Goal: Navigation & Orientation: Find specific page/section

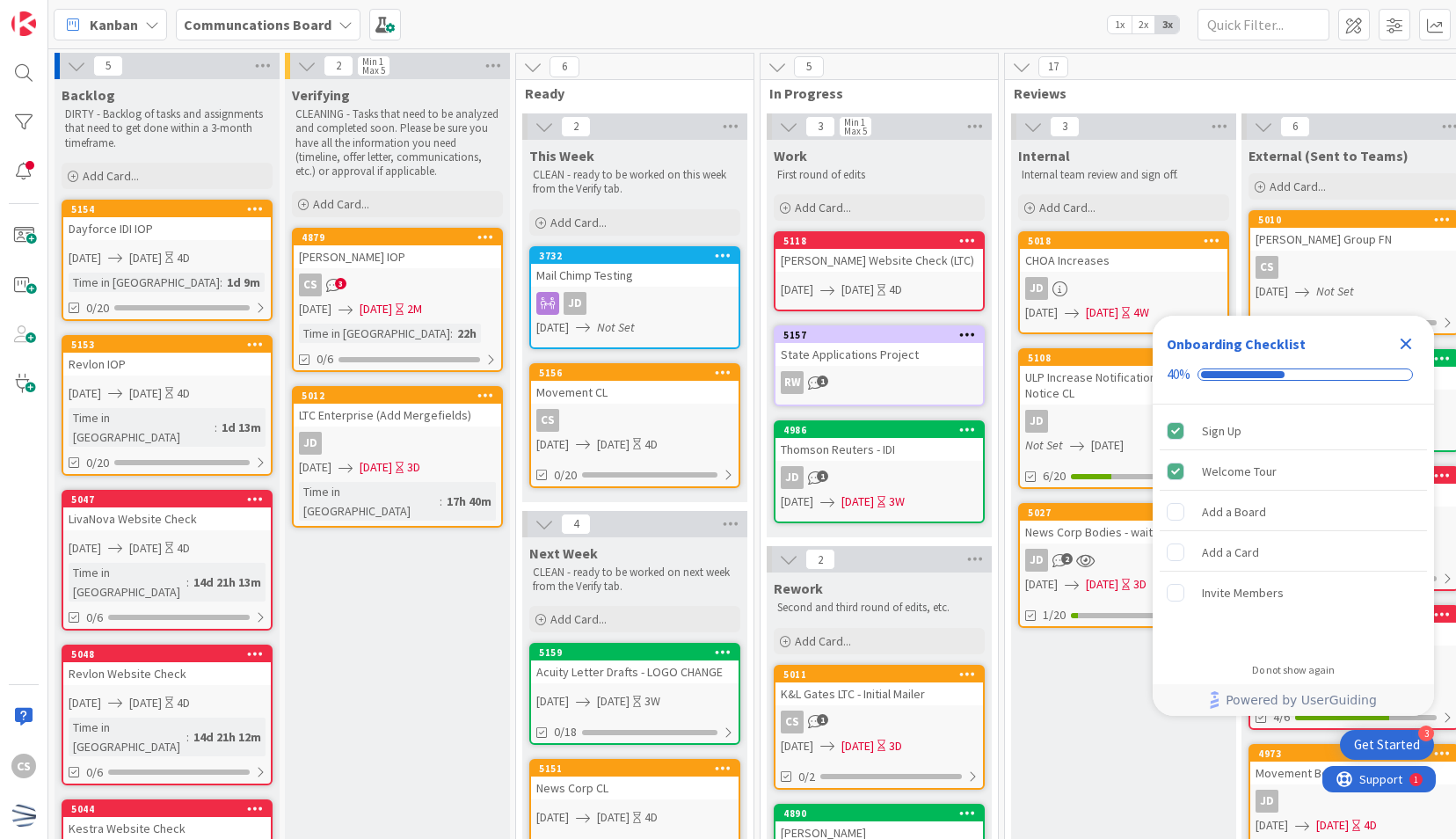
click at [1411, 343] on icon "Close Checklist" at bounding box center [1405, 343] width 21 height 21
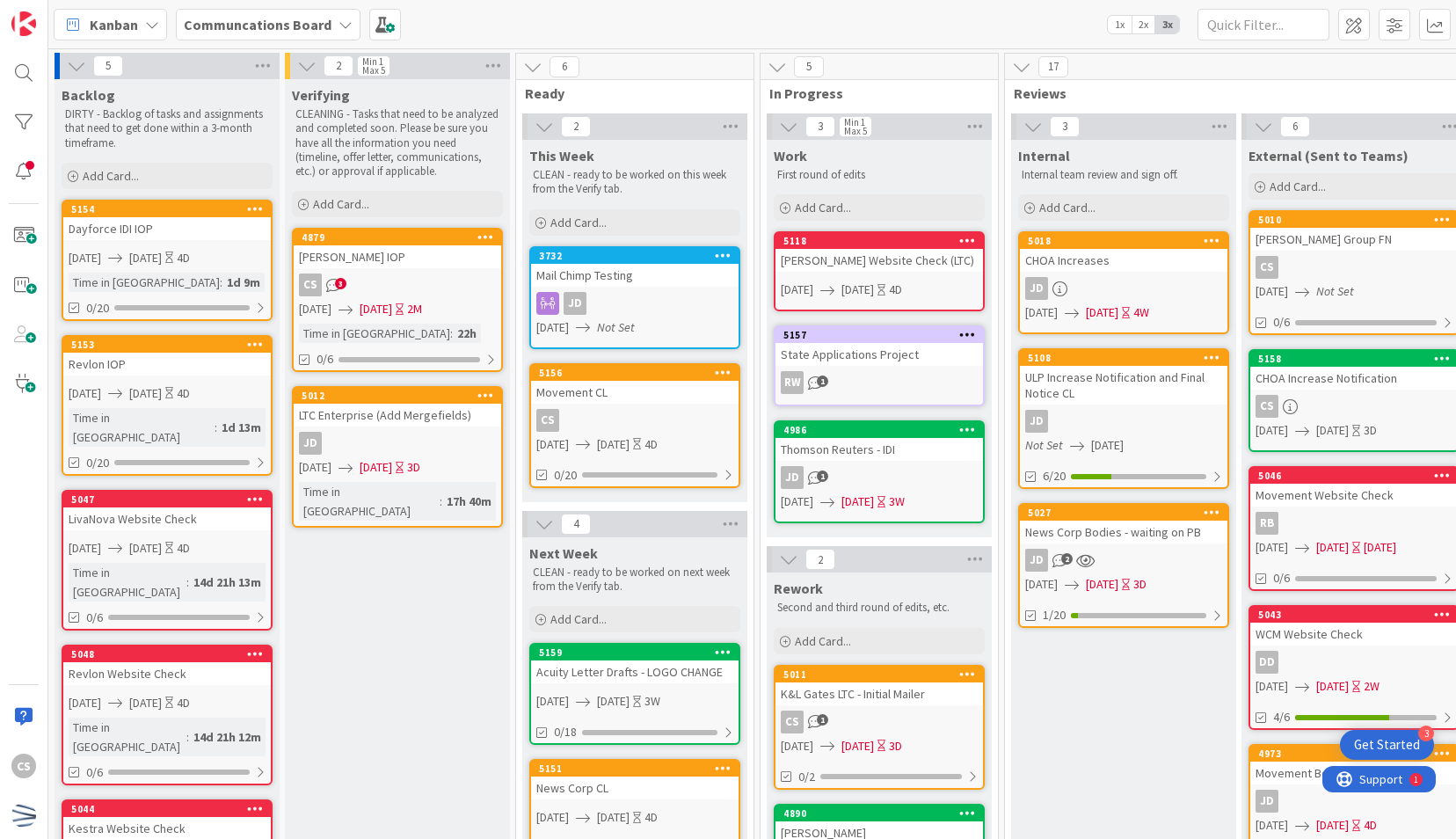
click at [403, 261] on div "[PERSON_NAME] IOP" at bounding box center [396, 256] width 207 height 23
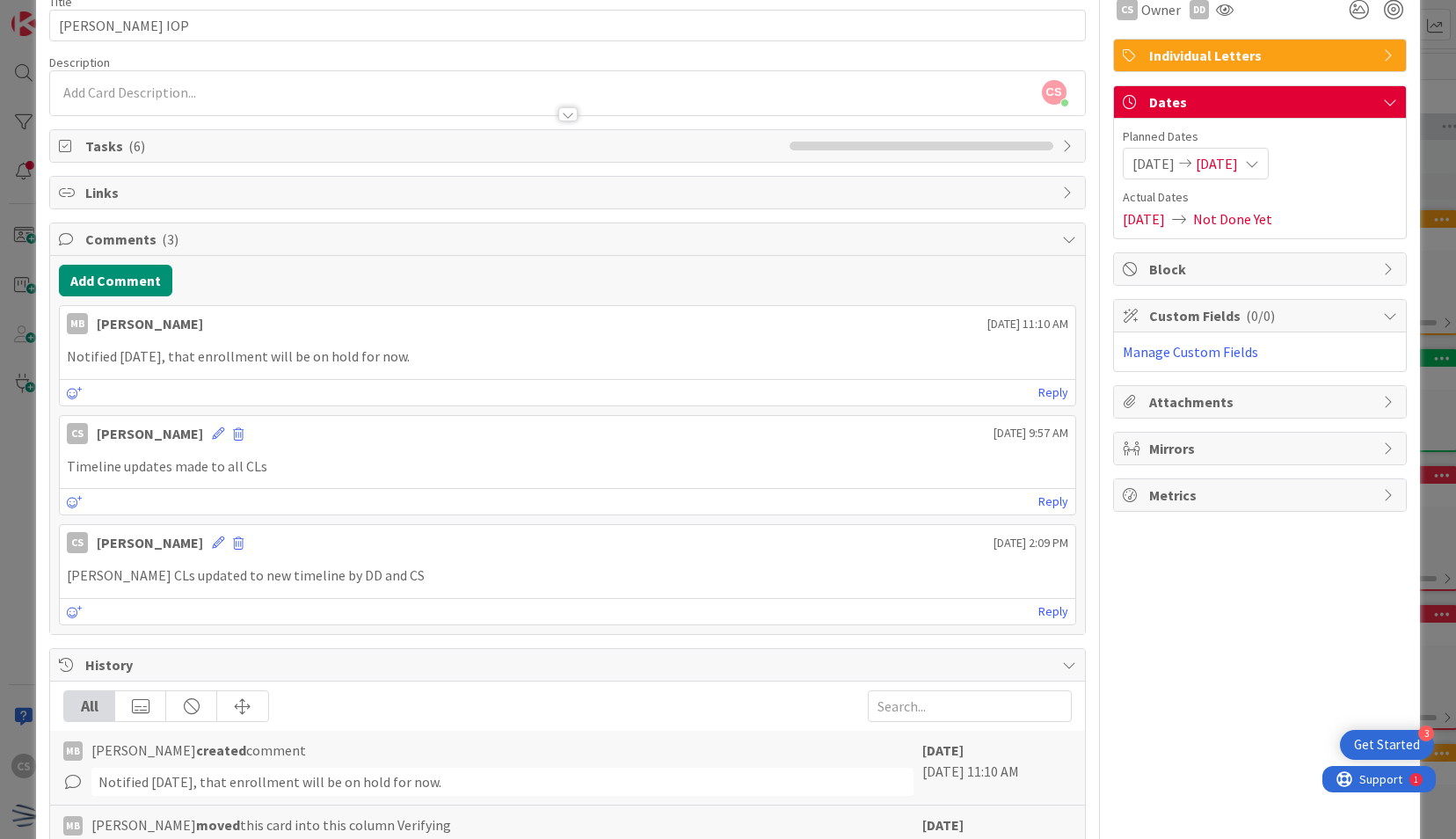
scroll to position [88, 0]
click at [39, 468] on div "ID 4879 Communcations Board Verifying Title 10 / 128 [PERSON_NAME] IOP Descript…" at bounding box center [728, 521] width 1383 height 1170
click at [23, 470] on div "ID 4879 Communcations Board Verifying Title 10 / 128 [PERSON_NAME] IOP Descript…" at bounding box center [728, 419] width 1456 height 839
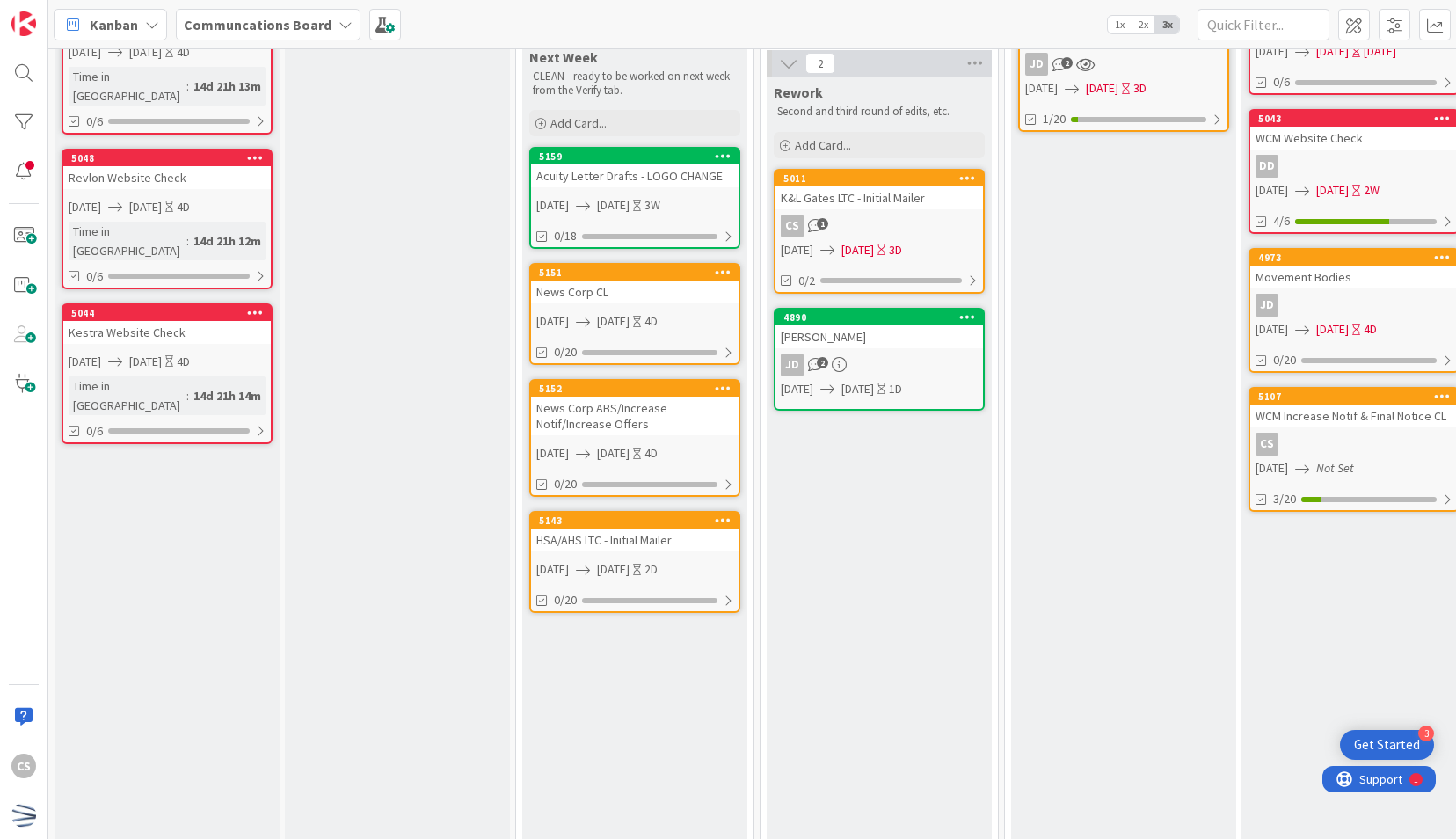
scroll to position [684, 0]
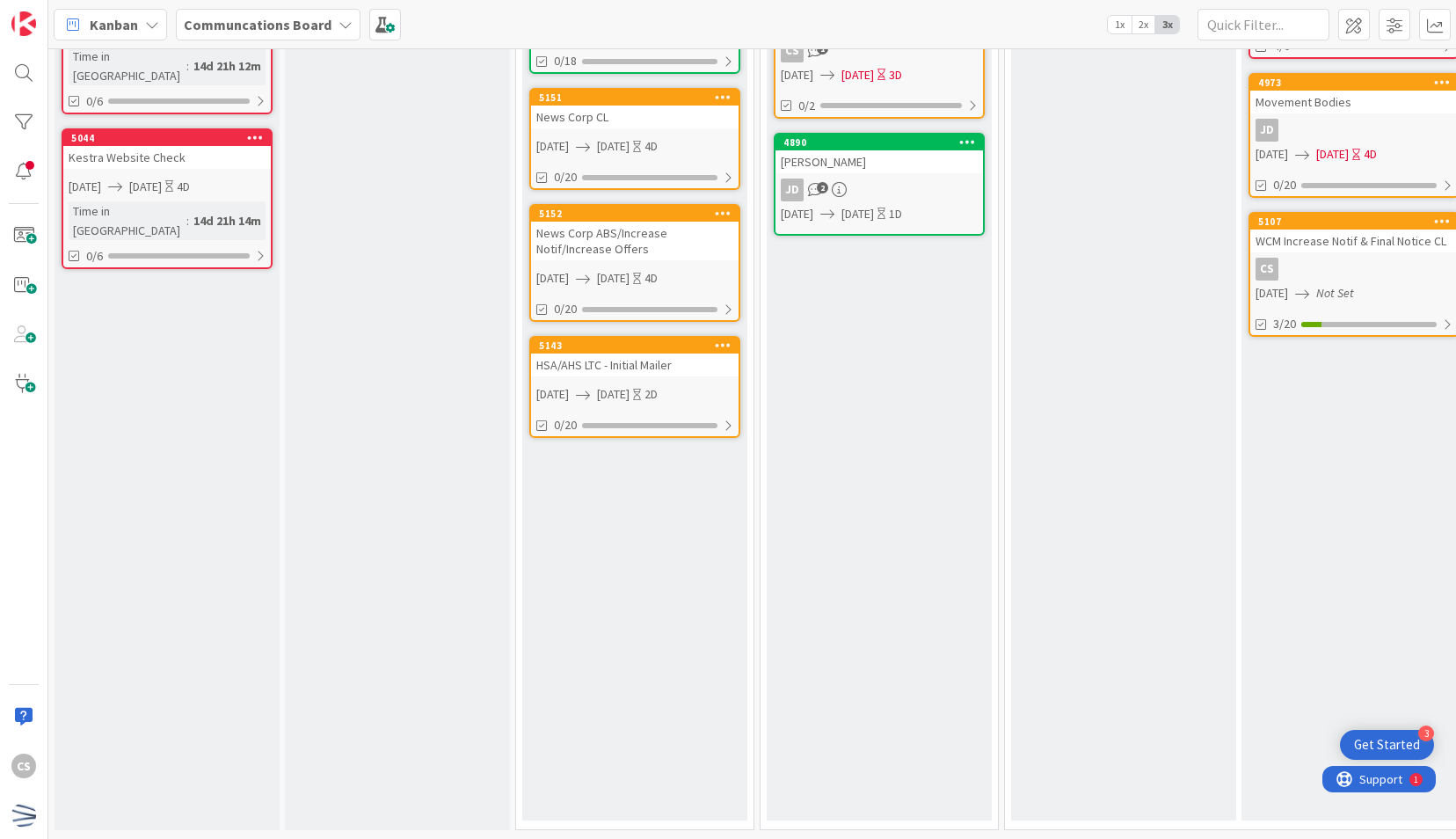
click at [1430, 608] on div "External (Sent to Teams) Add Card... 5010 [PERSON_NAME] Group FN CS [DATE] Not …" at bounding box center [1354, 144] width 225 height 1351
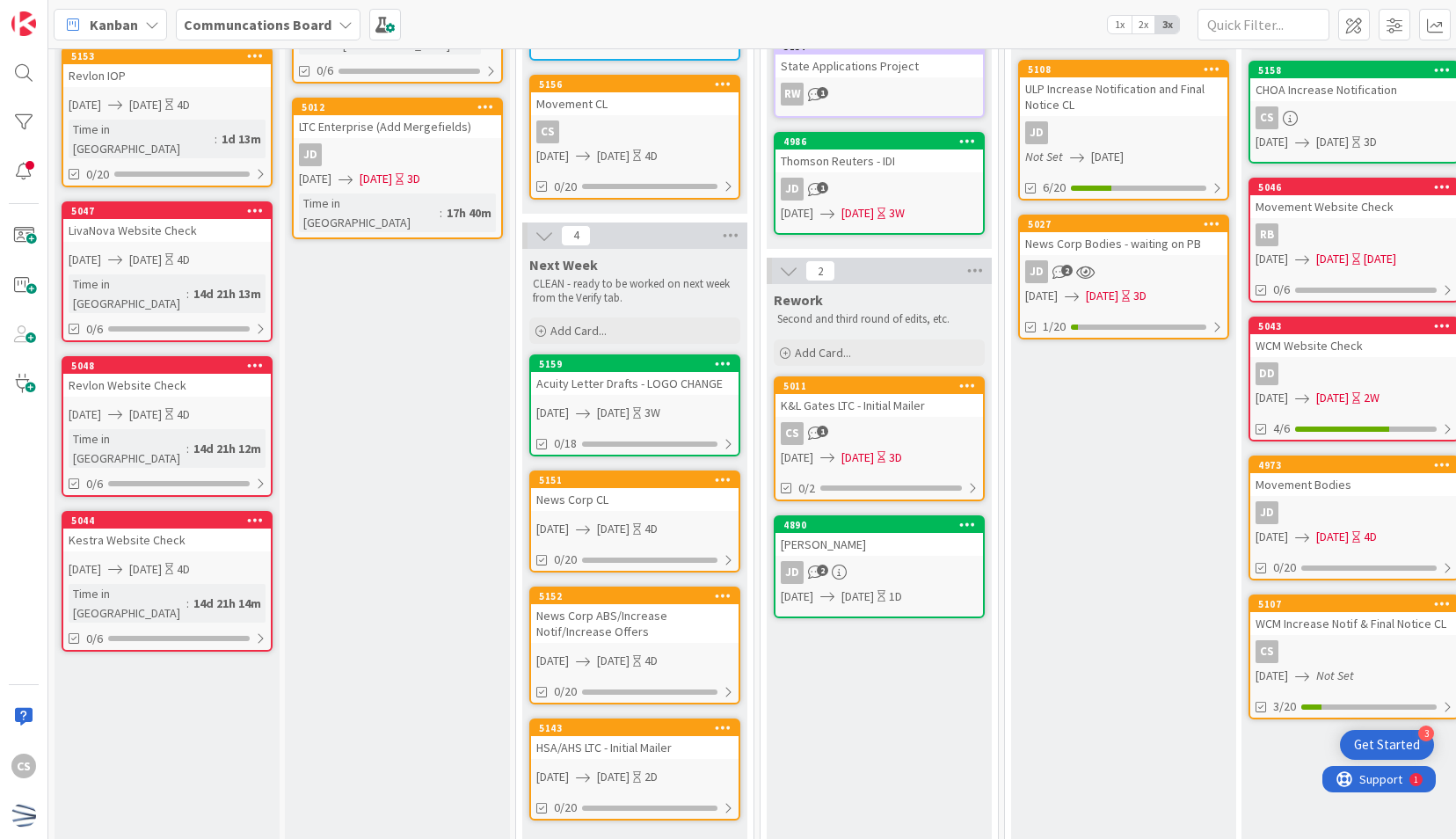
scroll to position [0, 0]
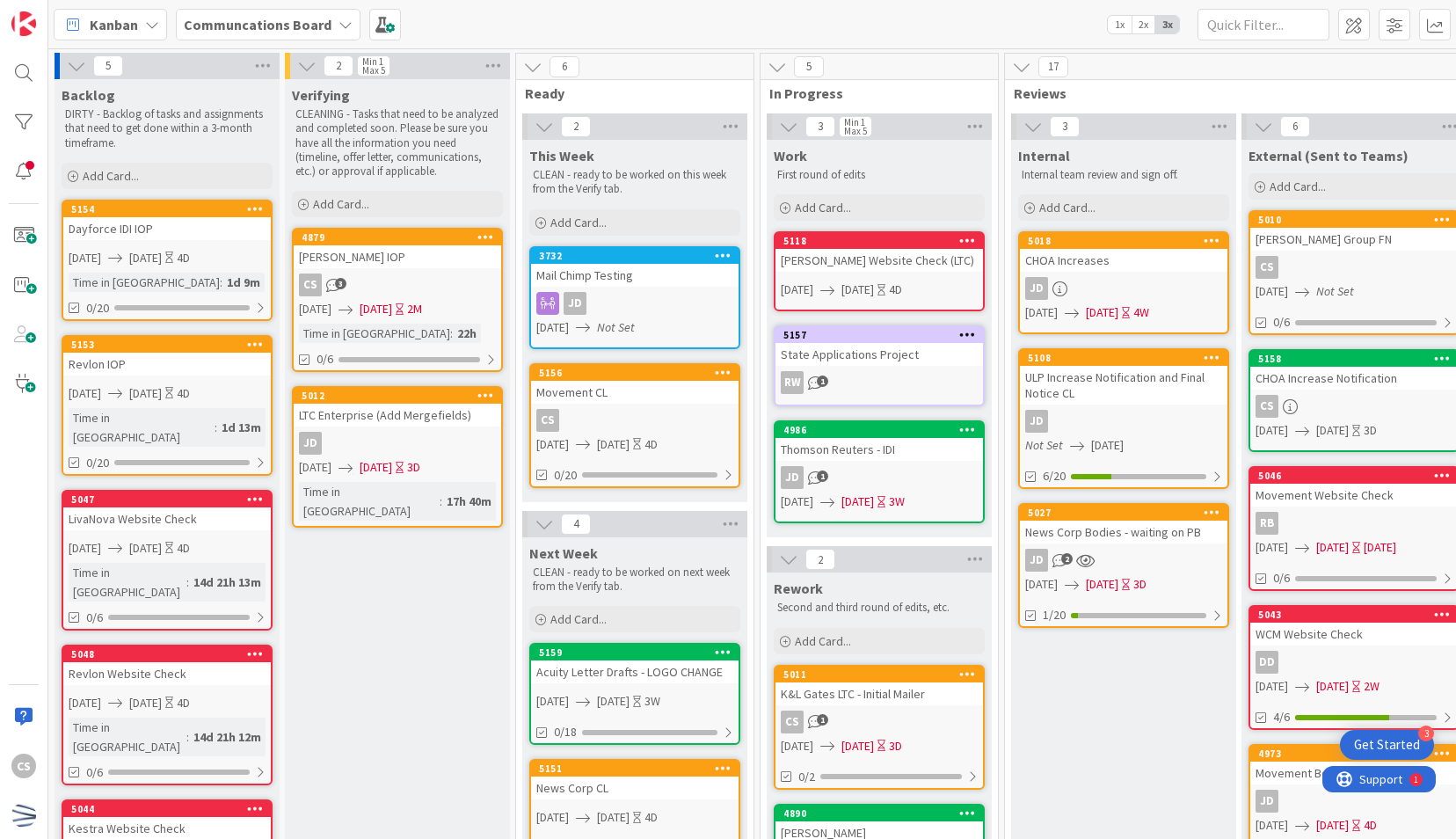
click at [1128, 537] on div "News Corp Bodies - waiting on PB" at bounding box center [1123, 531] width 207 height 23
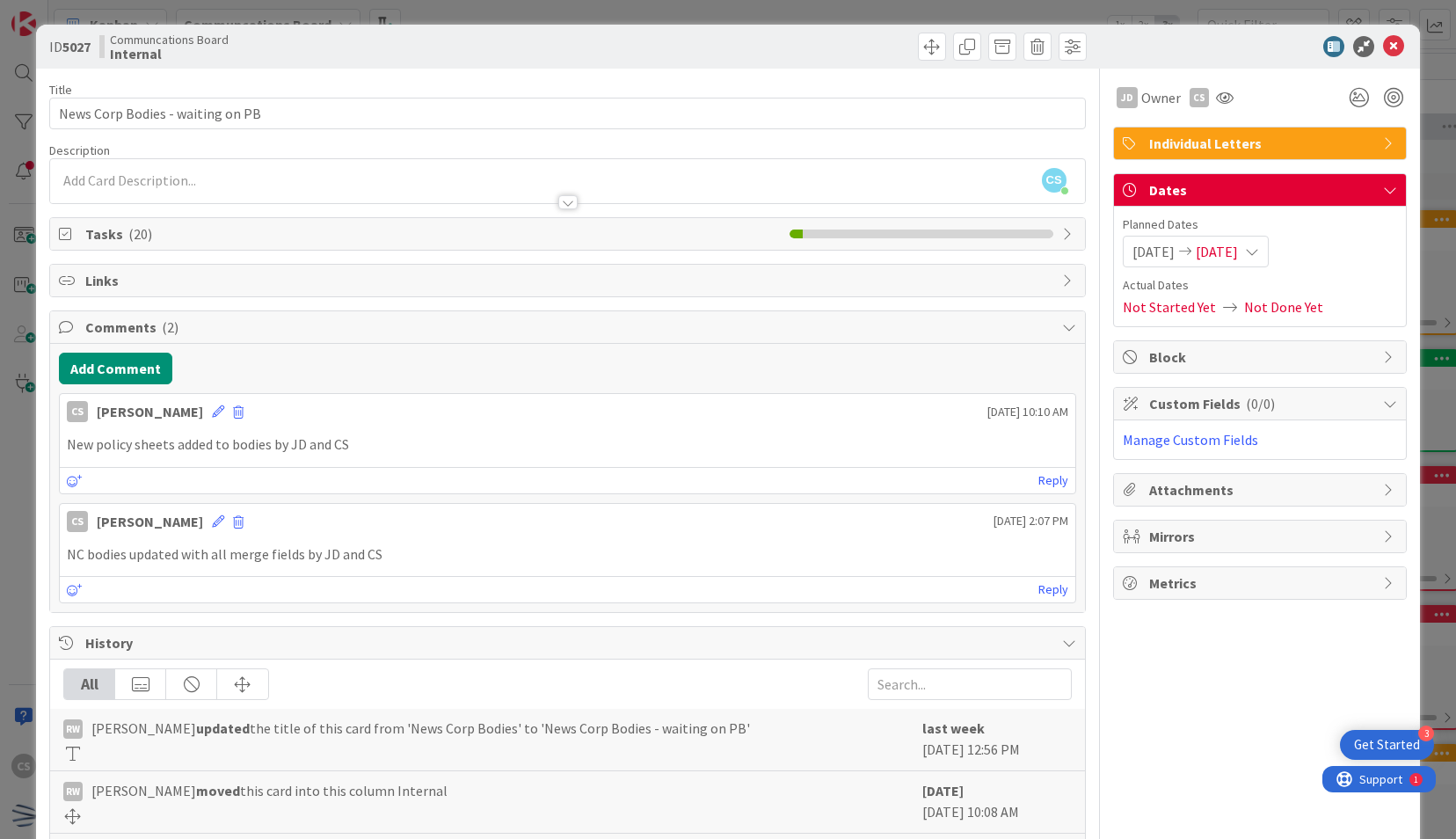
click at [20, 478] on div "ID 5027 Communcations Board Internal Title 32 / 128 News Corp Bodies - waiting …" at bounding box center [728, 419] width 1456 height 839
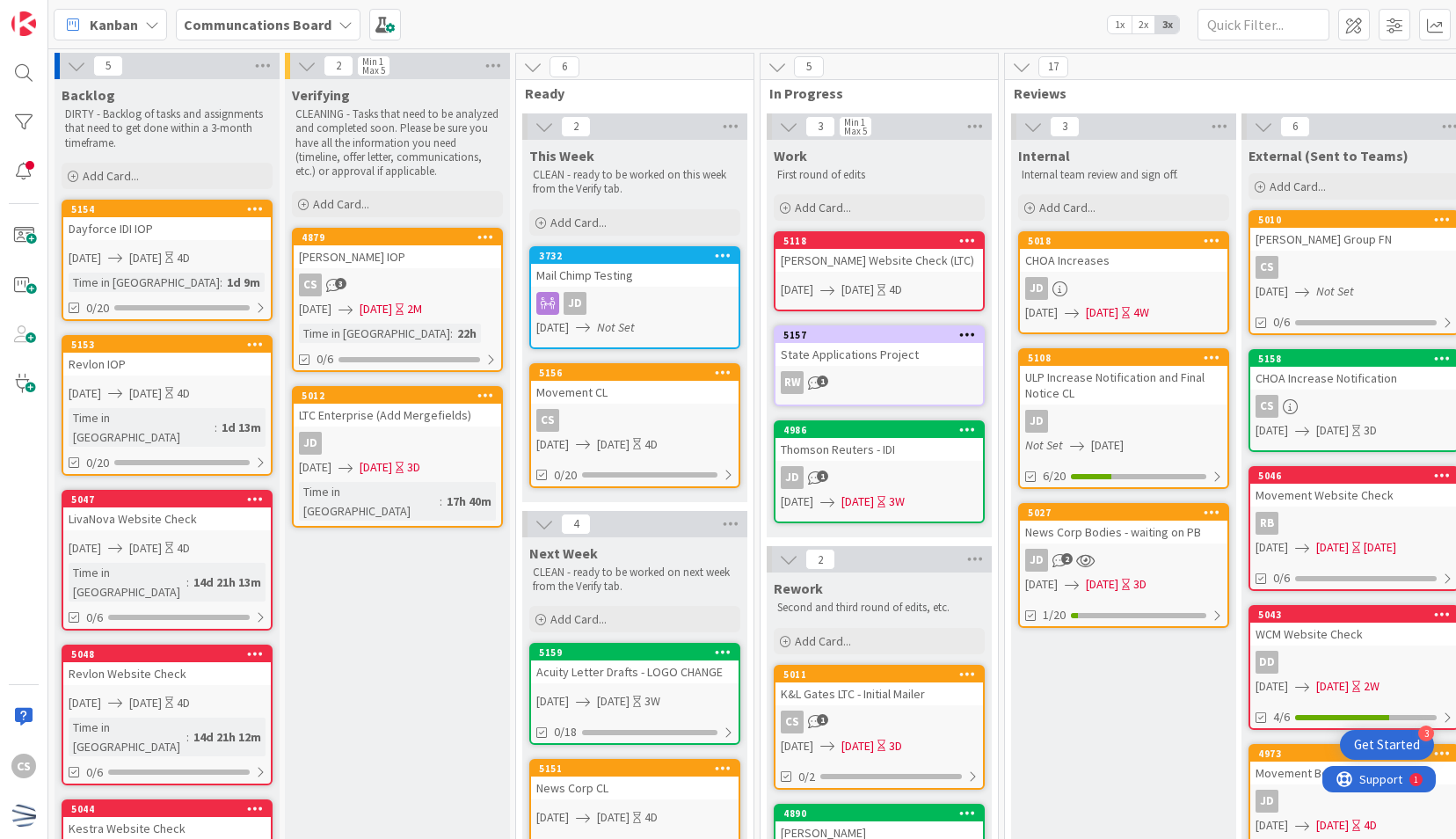
click at [890, 19] on div "Kanban Communcations Board 1x 2x 3x" at bounding box center [751, 24] width 1407 height 48
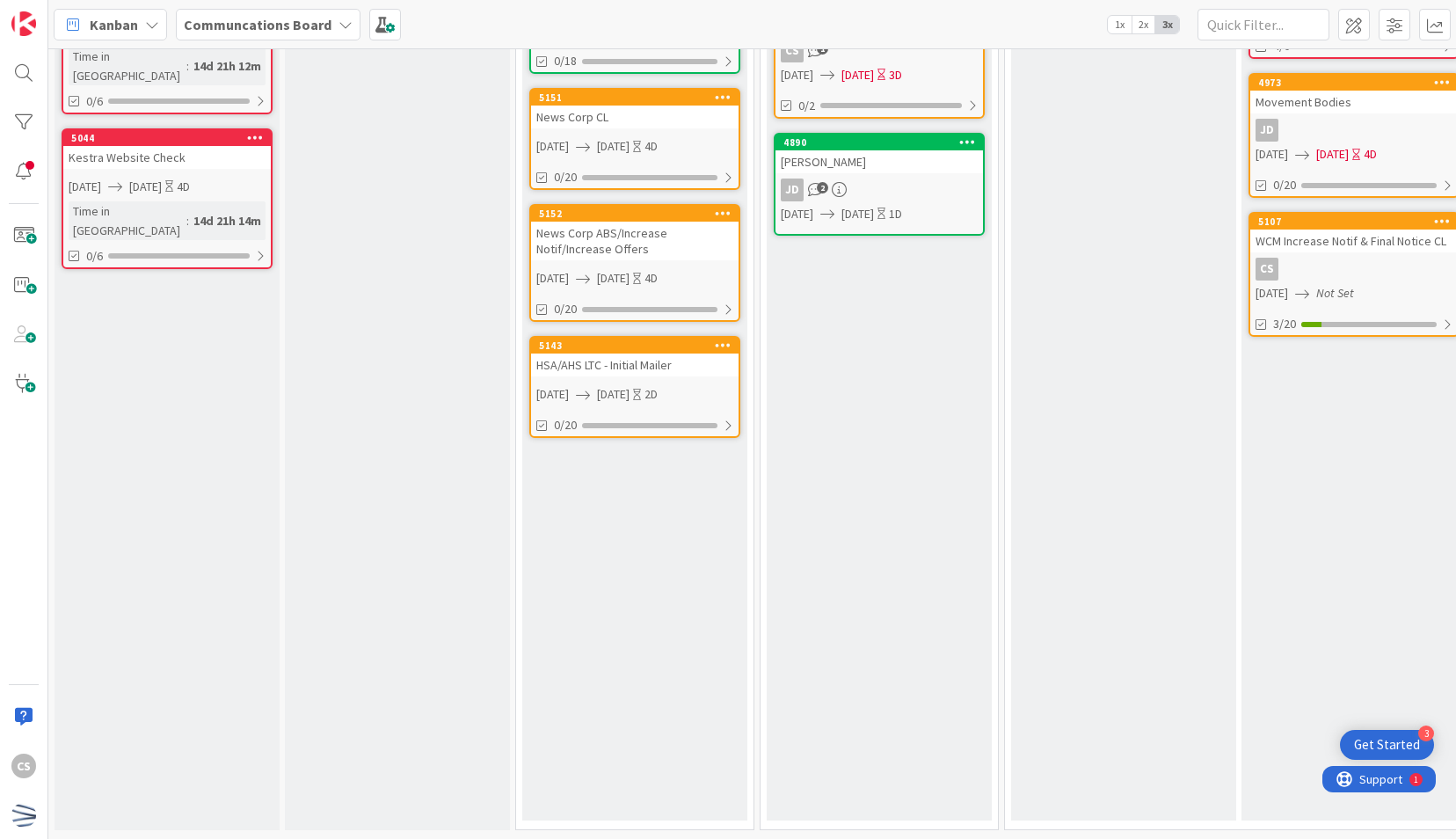
scroll to position [684, 0]
